Goal: Find specific page/section: Find specific page/section

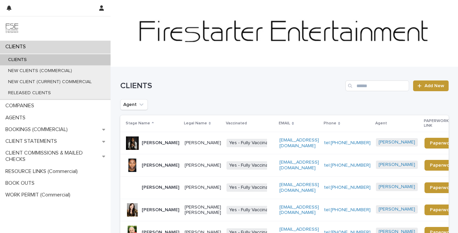
click at [213, 63] on div at bounding box center [285, 33] width 348 height 67
click at [362, 89] on input "Search" at bounding box center [378, 85] width 64 height 11
click at [152, 146] on p "[PERSON_NAME]" at bounding box center [161, 143] width 38 height 6
